Goal: Task Accomplishment & Management: Manage account settings

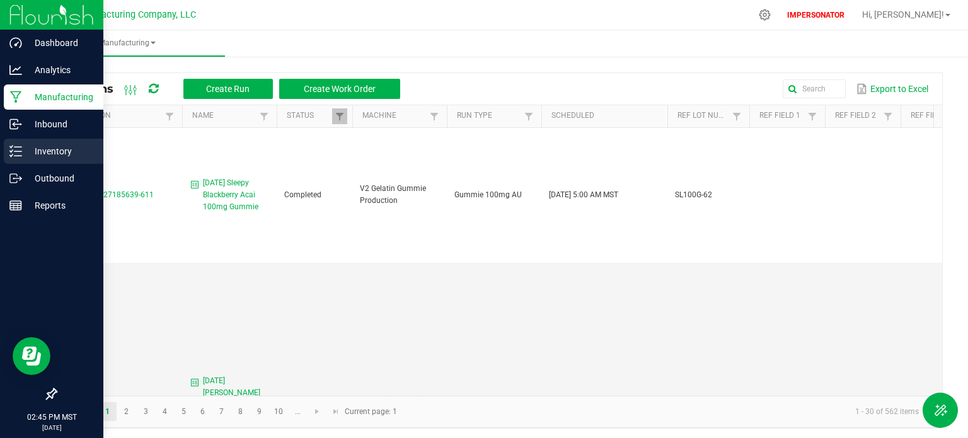
click at [15, 149] on icon at bounding box center [15, 151] width 13 height 13
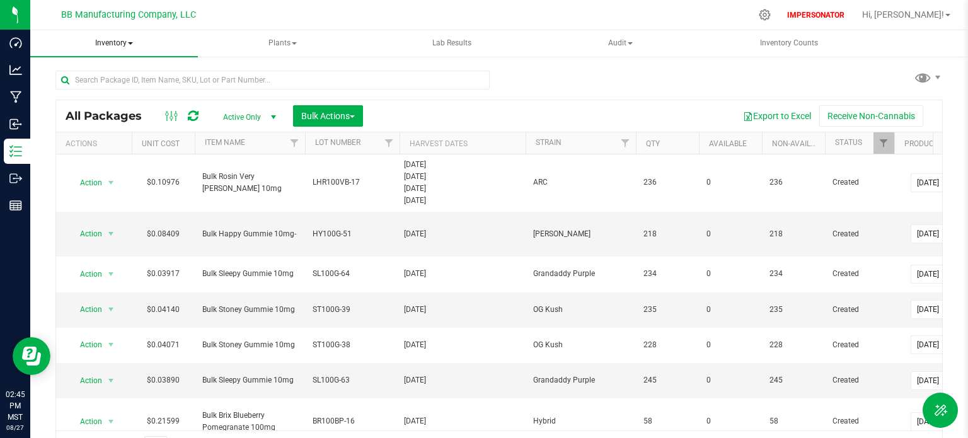
click at [110, 43] on span "Inventory" at bounding box center [114, 43] width 168 height 26
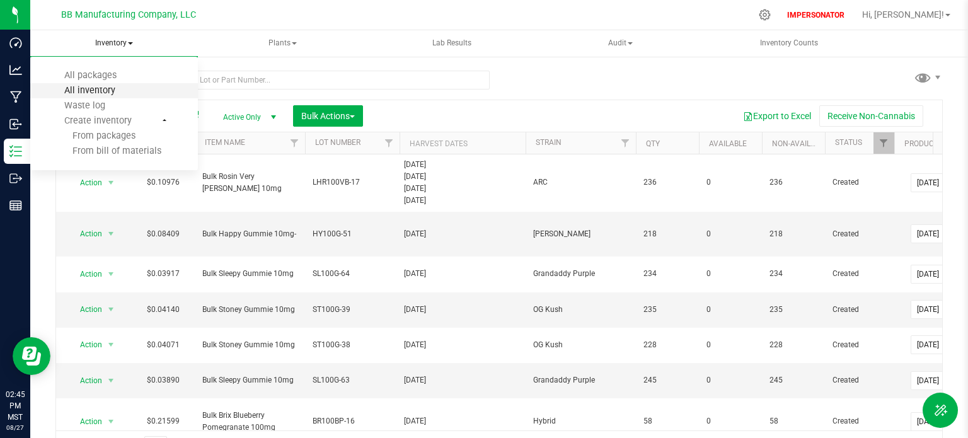
click at [94, 88] on span "All inventory" at bounding box center [89, 90] width 85 height 11
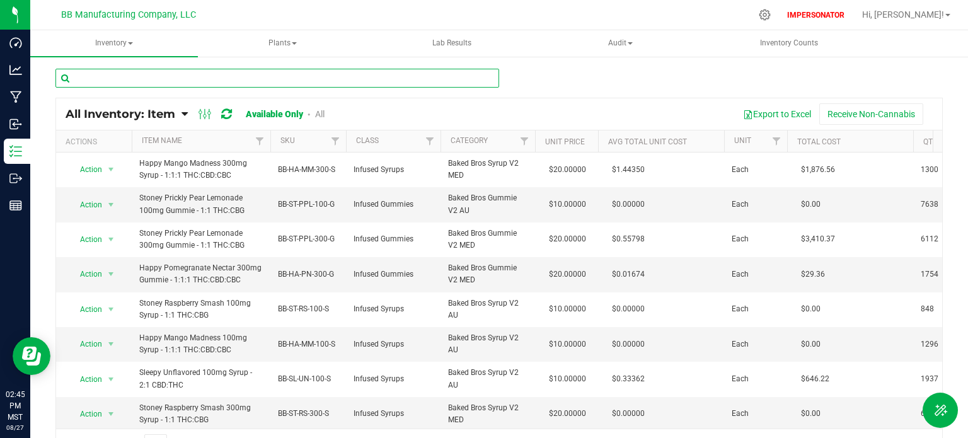
click at [119, 79] on input "text" at bounding box center [276, 78] width 443 height 19
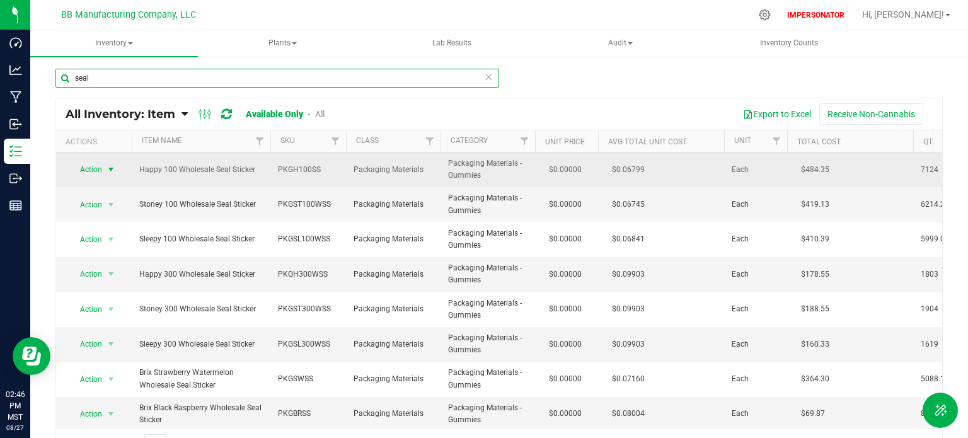
type input "seal"
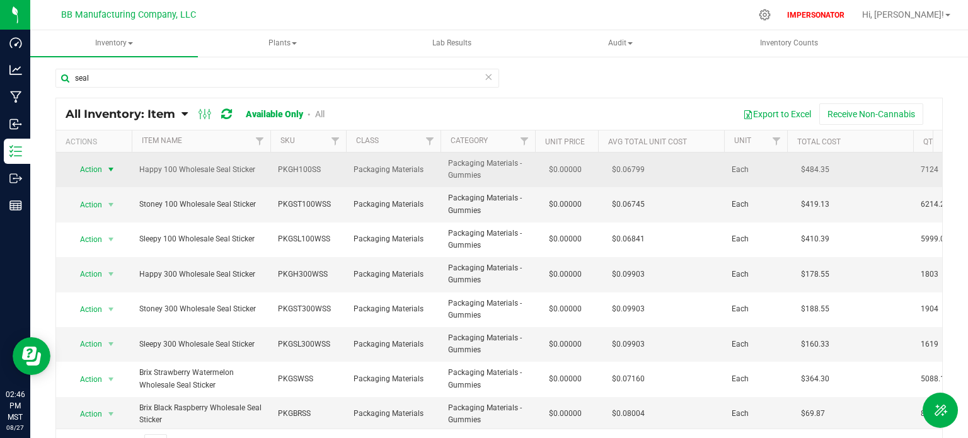
click at [81, 171] on span "Action" at bounding box center [86, 170] width 34 height 18
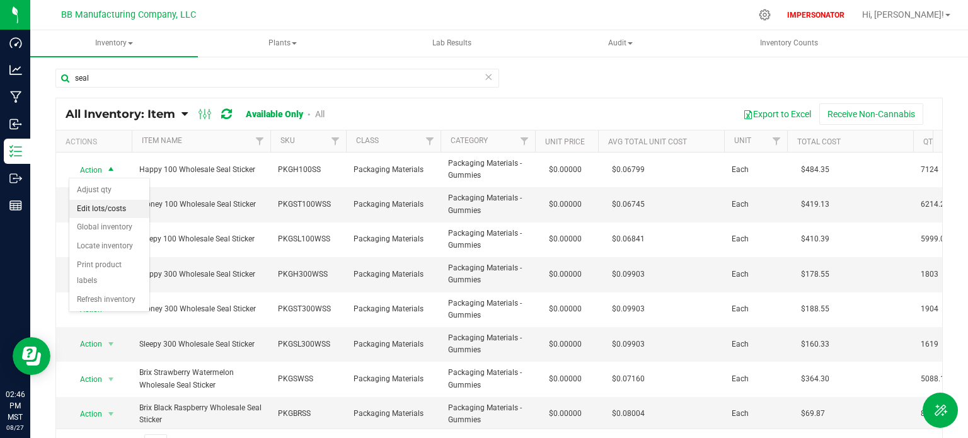
click at [95, 207] on li "Edit lots/costs" at bounding box center [109, 209] width 80 height 19
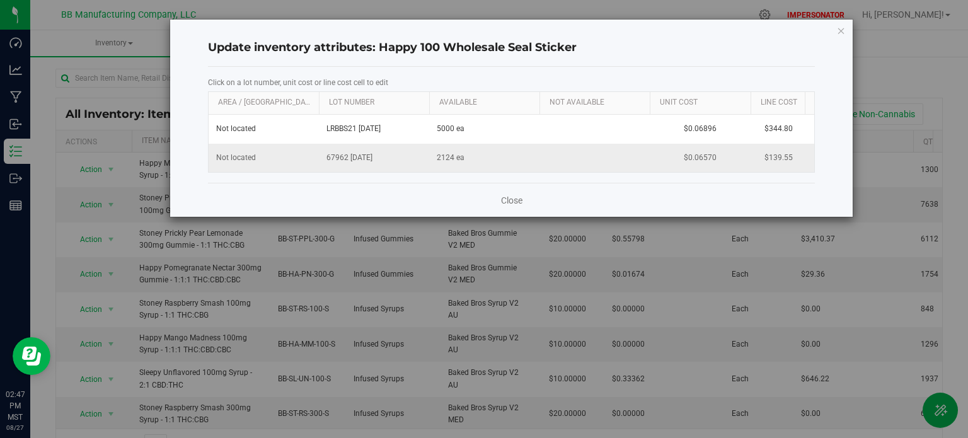
click at [421, 152] on span "67962 [DATE]" at bounding box center [373, 158] width 95 height 12
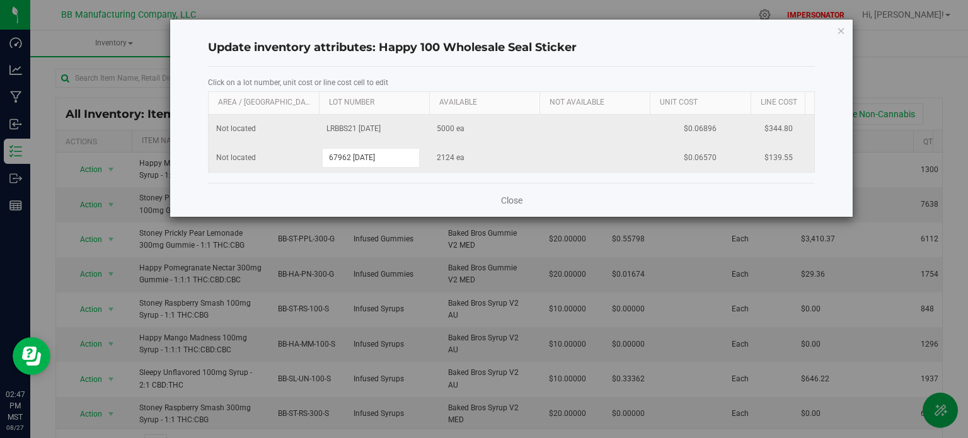
click at [488, 127] on td "5000 ea" at bounding box center [484, 129] width 110 height 29
